Goal: Task Accomplishment & Management: Manage account settings

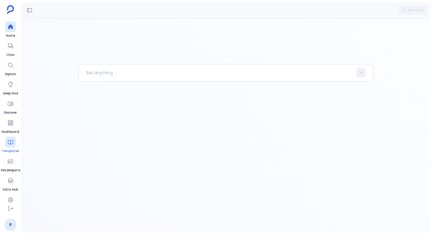
scroll to position [8, 0]
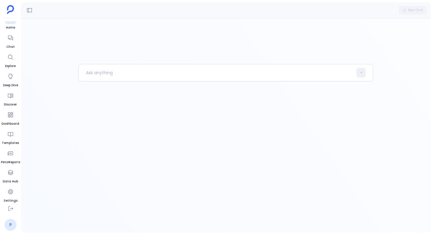
click at [9, 227] on link "P" at bounding box center [11, 225] width 12 height 12
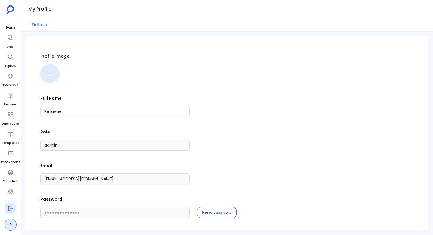
click at [9, 209] on icon at bounding box center [11, 209] width 6 height 6
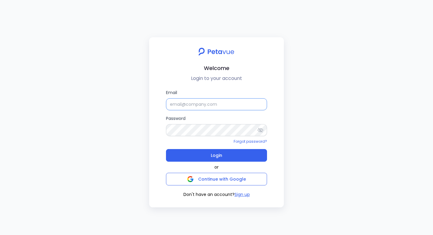
click at [182, 103] on input "Email" at bounding box center [216, 104] width 101 height 12
paste input "support+marking-analysis@petavue.com"
type input "support+marking-analysis@petavue.com"
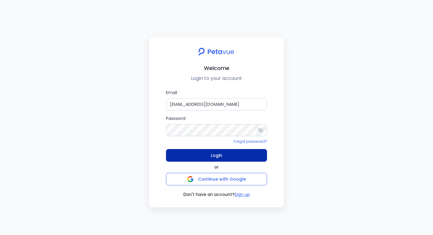
click at [202, 153] on button "Login" at bounding box center [216, 155] width 101 height 13
